Goal: Transaction & Acquisition: Subscribe to service/newsletter

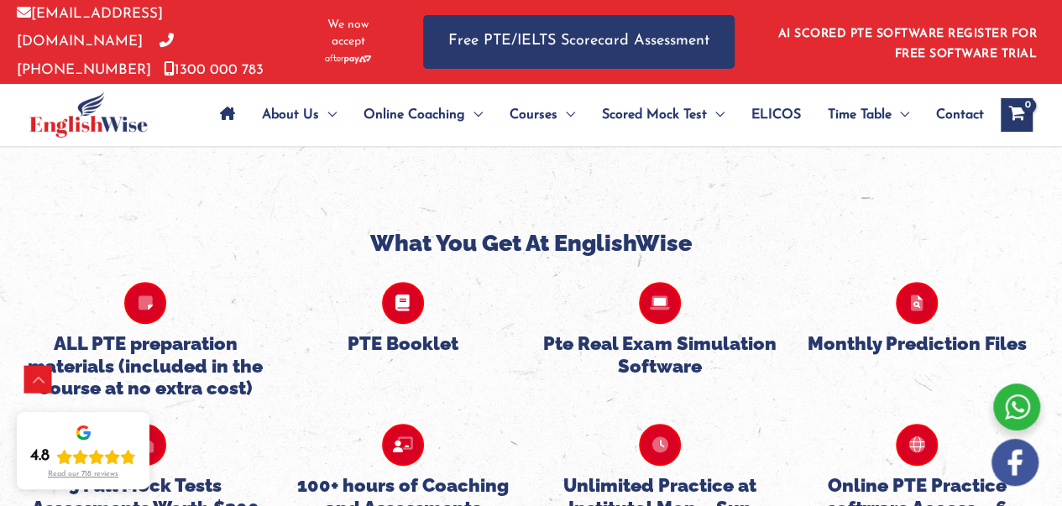
scroll to position [3844, 0]
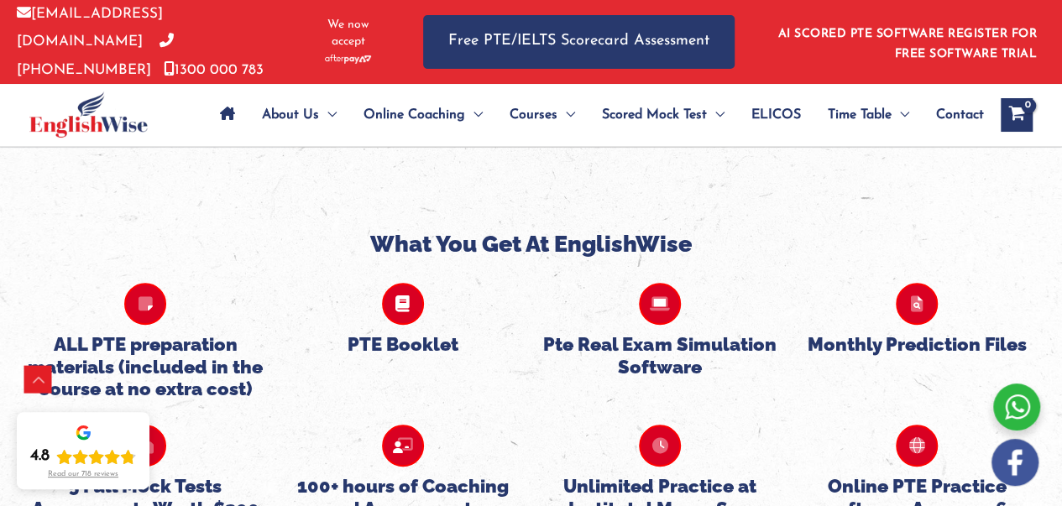
click at [420, 283] on icon at bounding box center [403, 304] width 42 height 42
click at [399, 283] on icon at bounding box center [403, 304] width 42 height 42
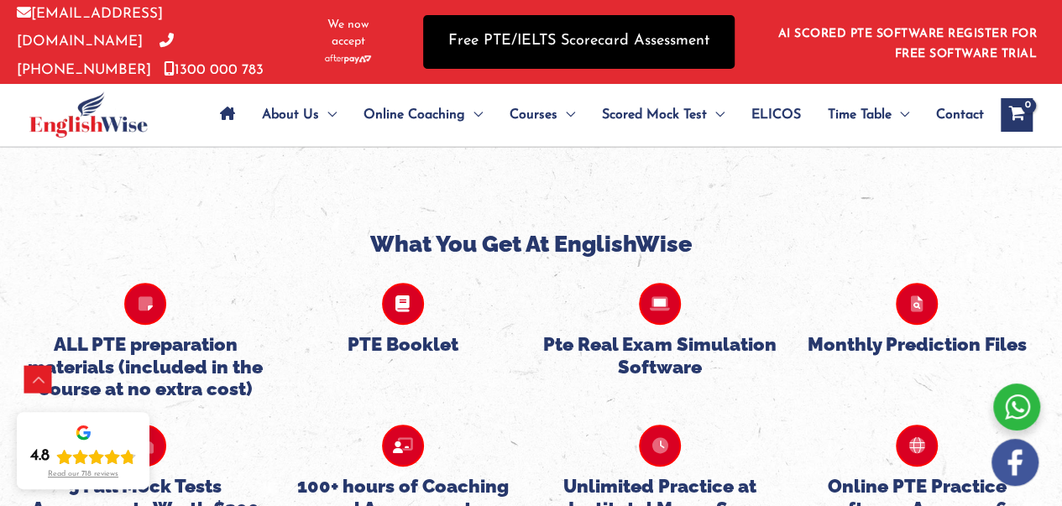
click at [488, 34] on link "Free PTE/IELTS Scorecard Assessment" at bounding box center [578, 41] width 311 height 53
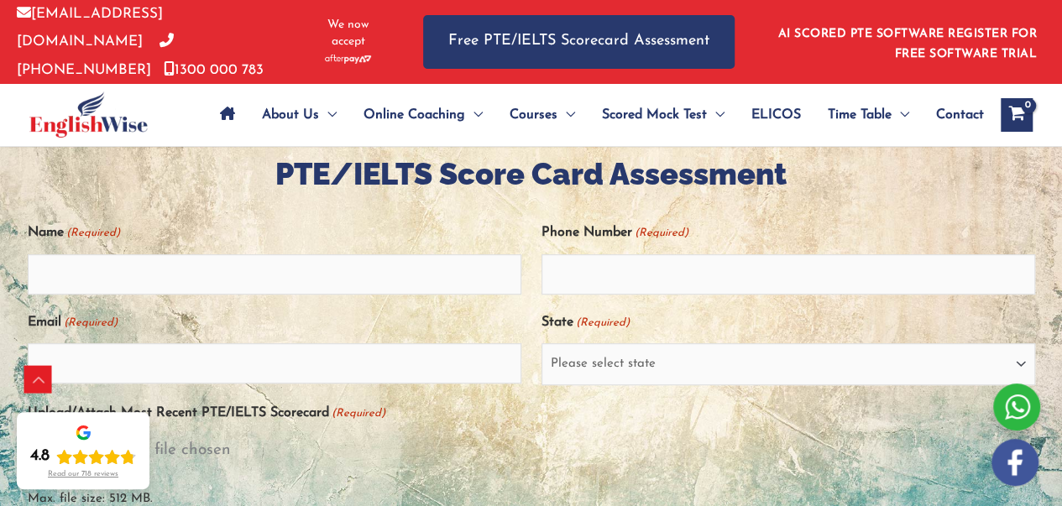
scroll to position [344, 0]
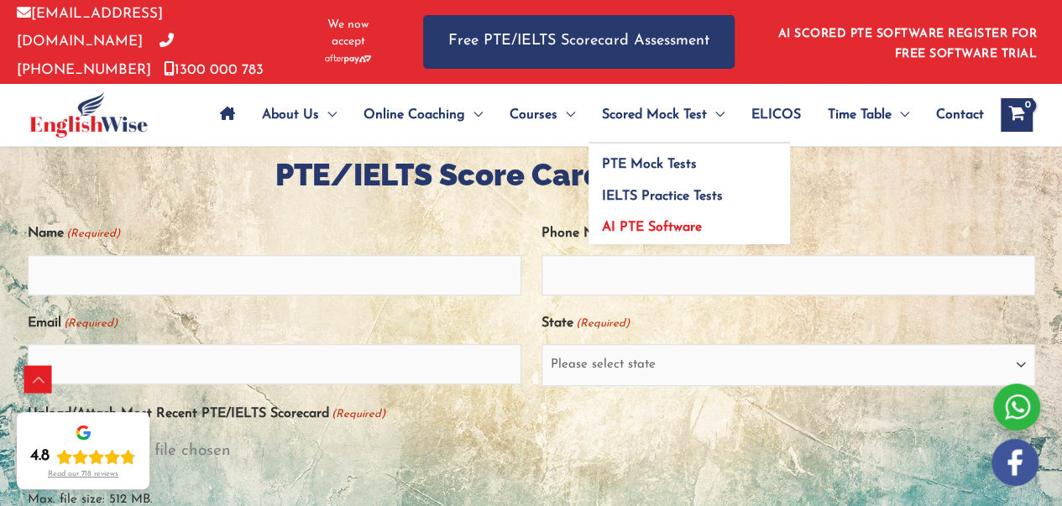
click at [650, 212] on link "AI PTE Software" at bounding box center [688, 225] width 201 height 39
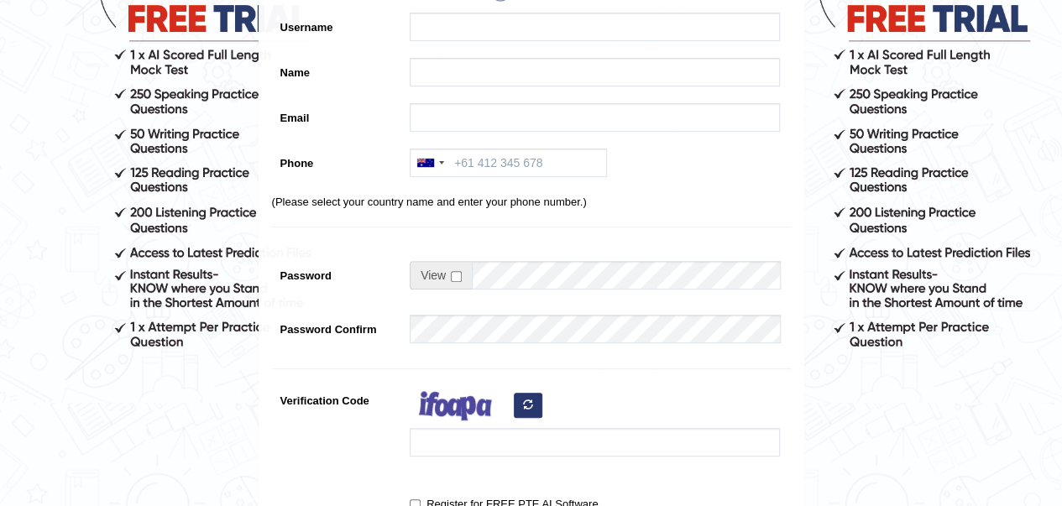
scroll to position [475, 0]
